Goal: Find specific page/section: Find specific page/section

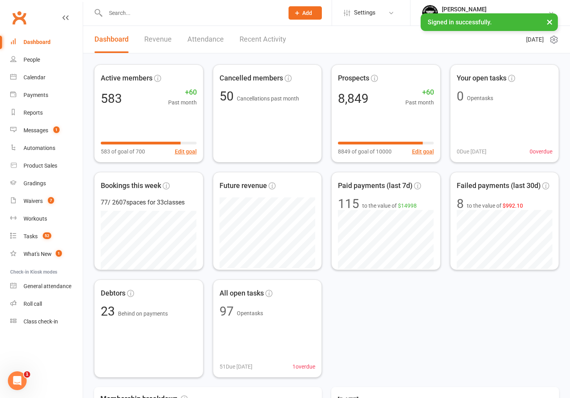
click at [155, 11] on input "text" at bounding box center [190, 12] width 175 height 11
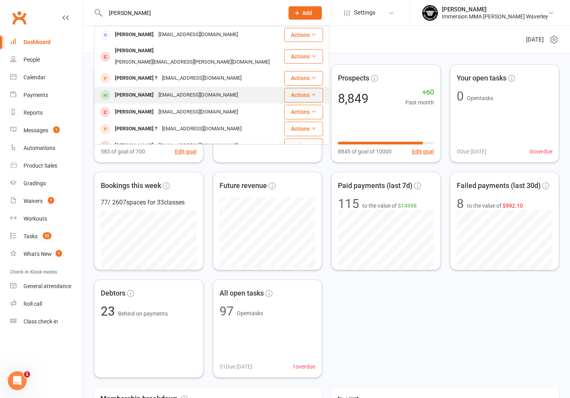
type input "[PERSON_NAME]"
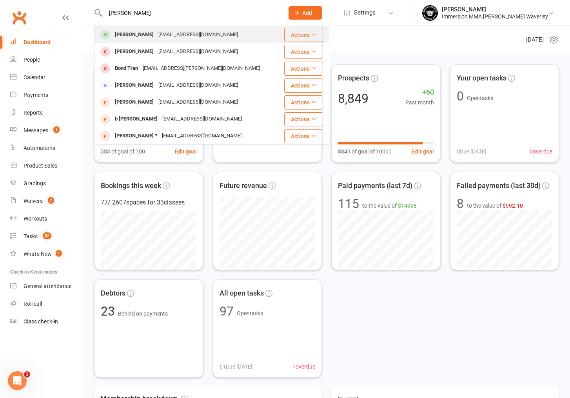
click at [174, 82] on div "[EMAIL_ADDRESS][DOMAIN_NAME]" at bounding box center [198, 85] width 84 height 11
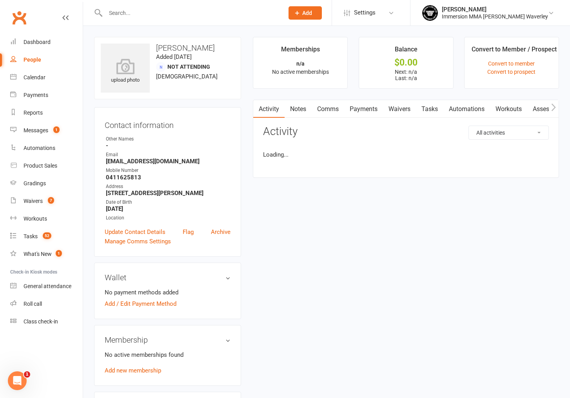
click at [159, 16] on input "text" at bounding box center [190, 12] width 175 height 11
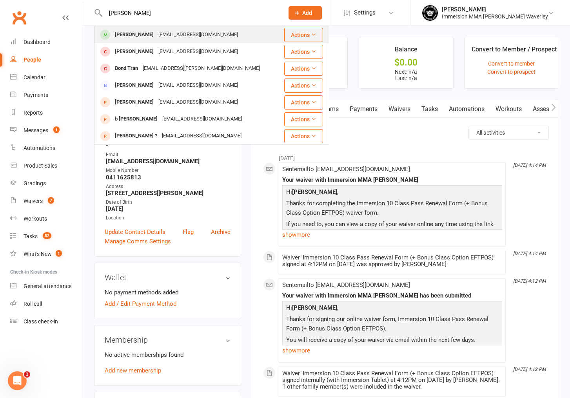
type input "[PERSON_NAME]"
click at [157, 33] on div "[EMAIL_ADDRESS][DOMAIN_NAME]" at bounding box center [198, 34] width 84 height 11
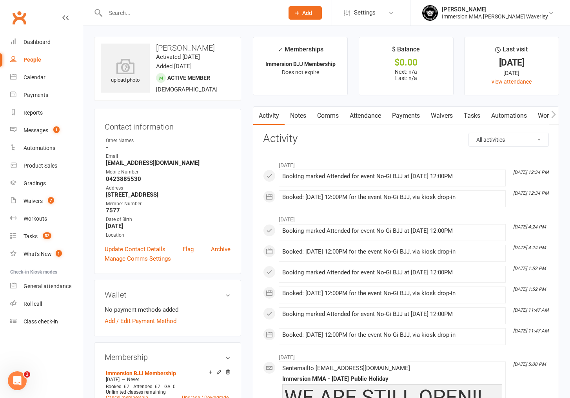
click at [407, 117] on link "Payments" at bounding box center [406, 116] width 39 height 18
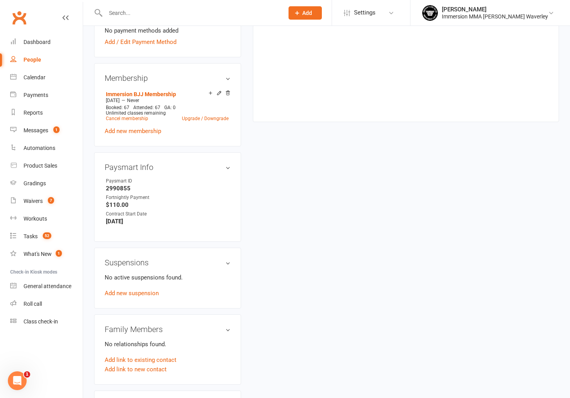
scroll to position [274, 0]
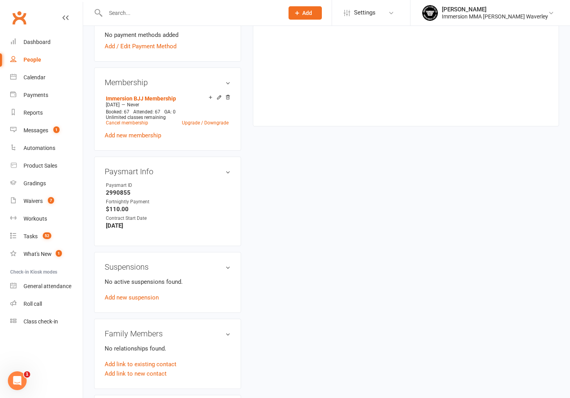
click at [357, 183] on div "upload photo [PERSON_NAME] Activated [DATE] Added [DATE] Active member [DEMOGRA…" at bounding box center [326, 194] width 477 height 865
click at [310, 199] on div "upload photo [PERSON_NAME] Activated [DATE] Added [DATE] Active member [DEMOGRA…" at bounding box center [326, 194] width 477 height 865
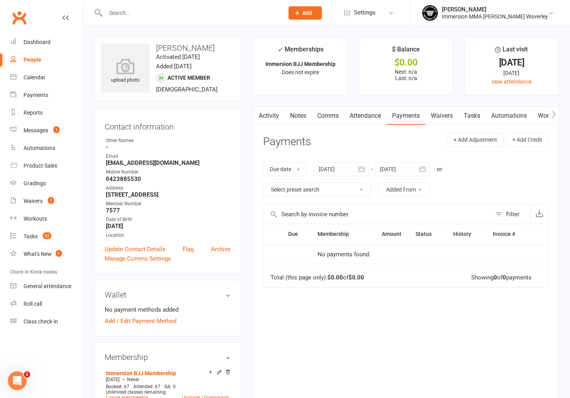
click at [210, 18] on input "text" at bounding box center [190, 12] width 175 height 11
paste input "[EMAIL_ADDRESS][DOMAIN_NAME]"
type input "[EMAIL_ADDRESS][DOMAIN_NAME]"
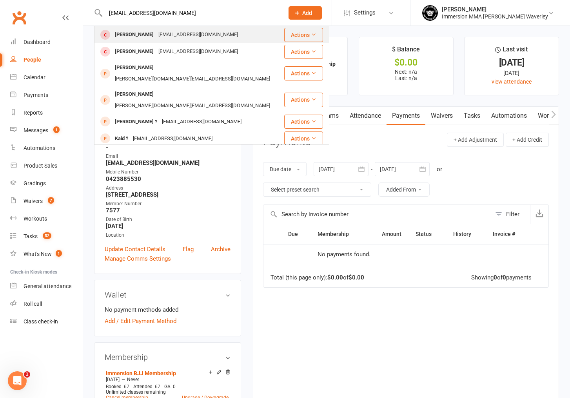
click at [231, 32] on div "[PERSON_NAME] [PERSON_NAME][EMAIL_ADDRESS][DOMAIN_NAME]" at bounding box center [189, 35] width 189 height 16
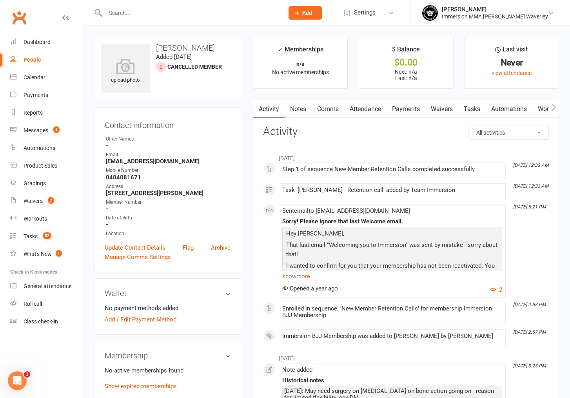
click at [154, 15] on input "text" at bounding box center [190, 12] width 175 height 11
click at [222, 12] on input "text" at bounding box center [190, 12] width 175 height 11
paste input "[PERSON_NAME][EMAIL_ADDRESS][PERSON_NAME][DOMAIN_NAME]"
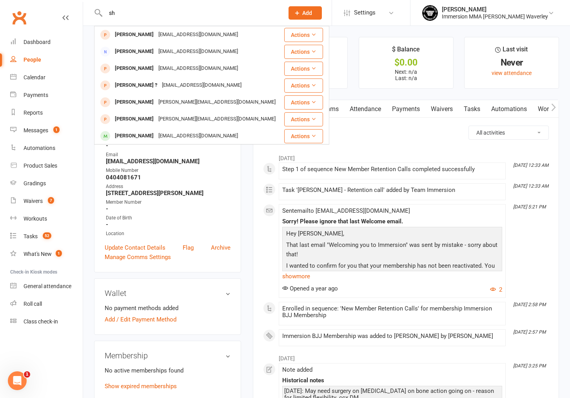
type input "s"
